Goal: Find specific page/section: Find specific page/section

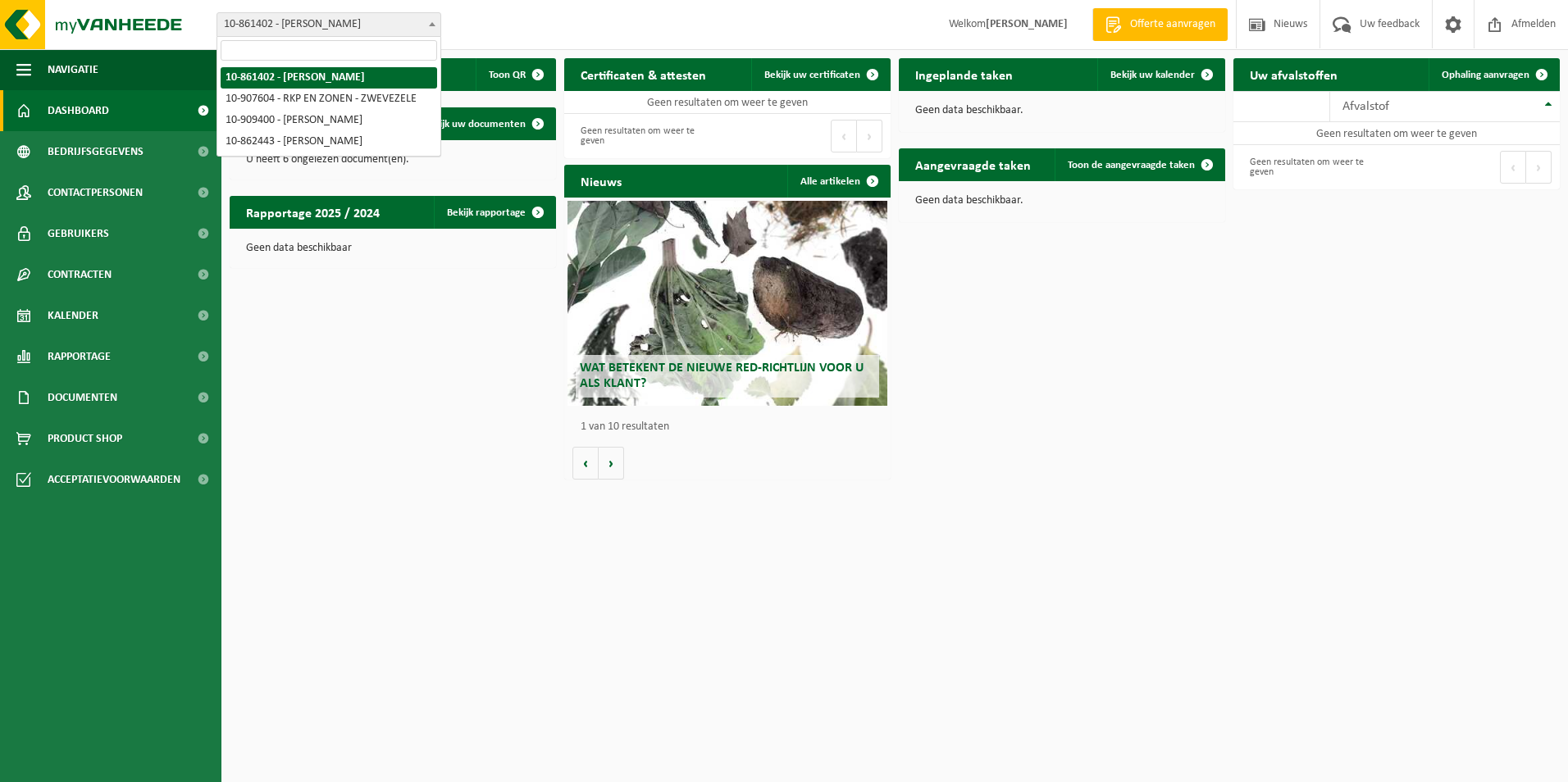
click at [382, 21] on span "10-861402 - [PERSON_NAME]" at bounding box center [328, 24] width 223 height 23
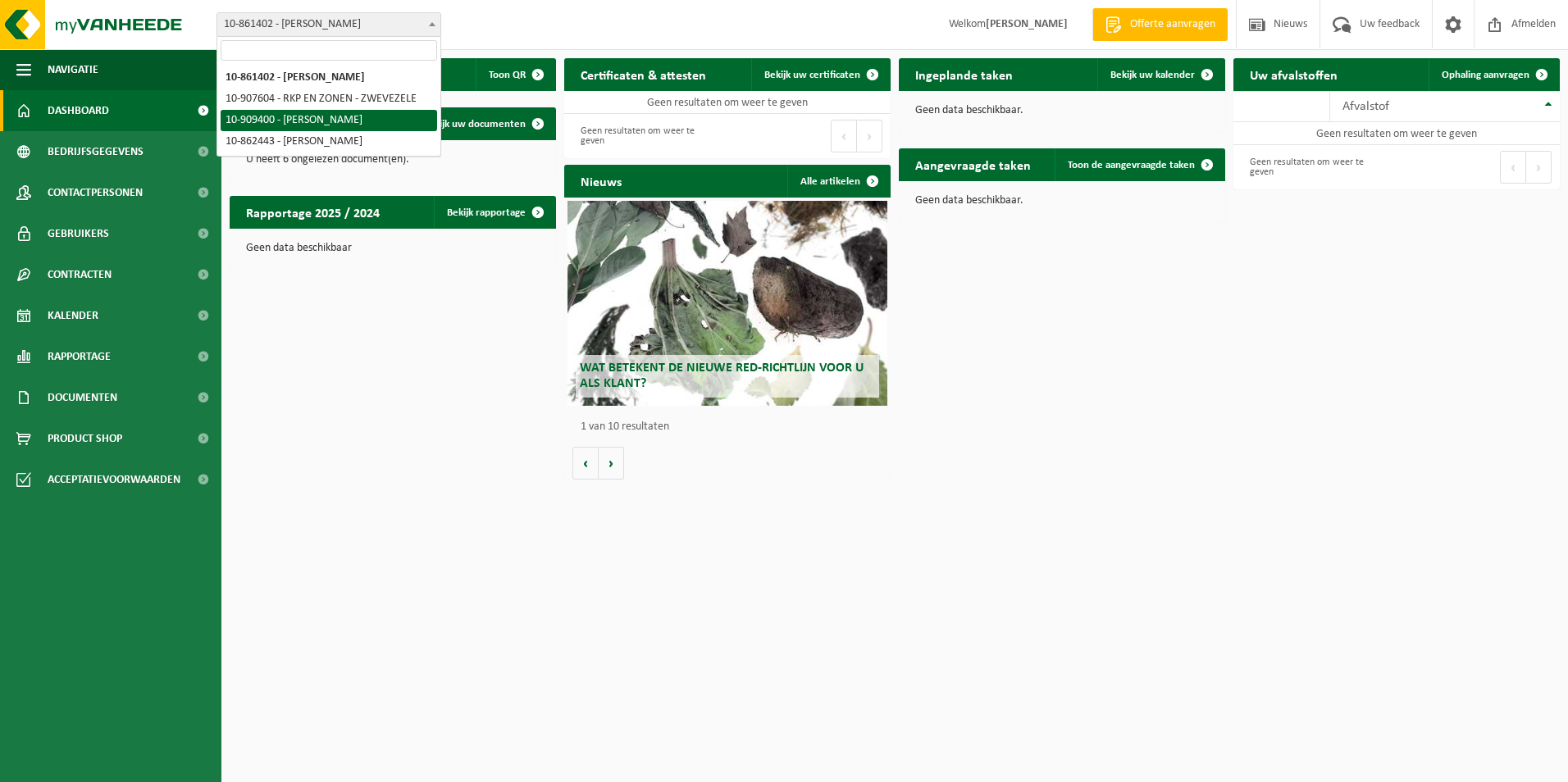
select select "124052"
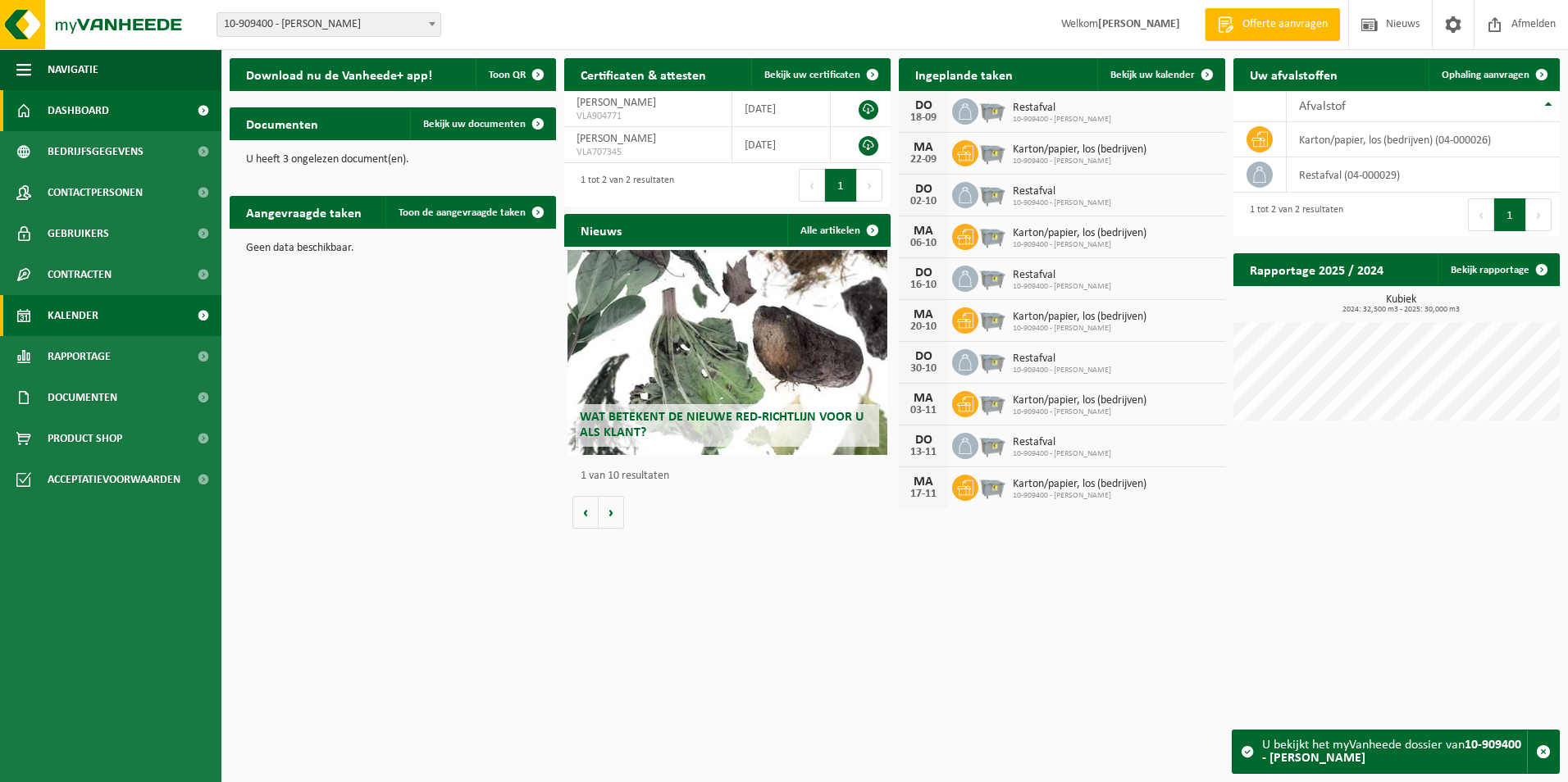
click at [88, 311] on span "Kalender" at bounding box center [73, 315] width 51 height 41
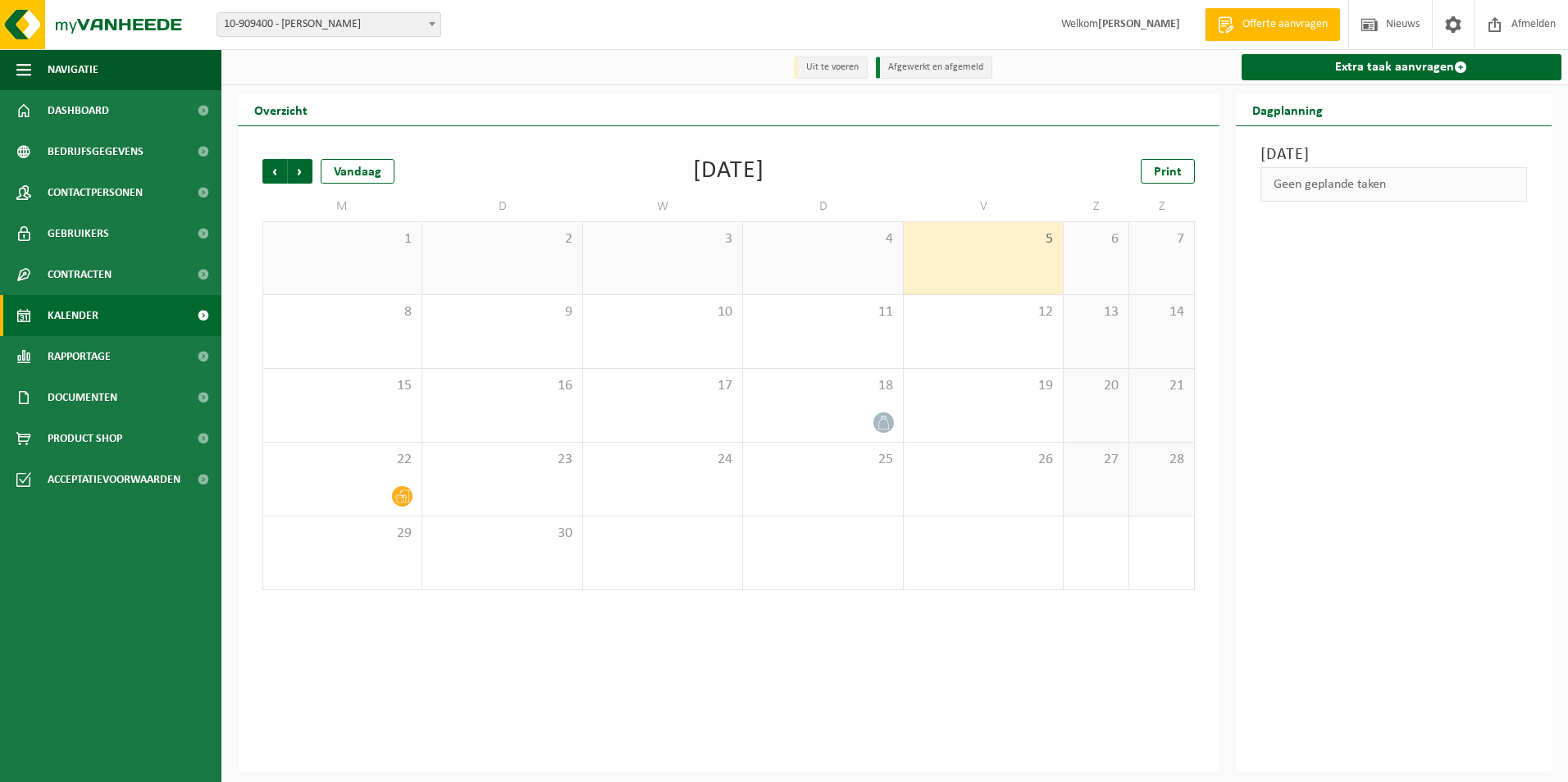
click at [660, 640] on div "Vorige Volgende Vandaag [DATE] Print M D W D V Z Z 1 2 3 4 5 6 7 8 9 10 11 12 1…" at bounding box center [729, 449] width 981 height 646
